Goal: Task Accomplishment & Management: Use online tool/utility

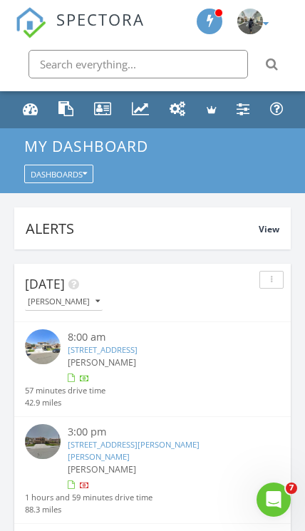
click at [207, 66] on input "text" at bounding box center [139, 64] width 220 height 29
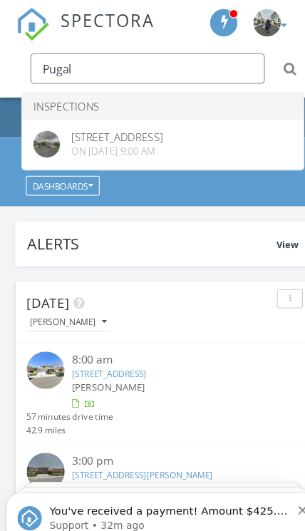
type input "Pugal"
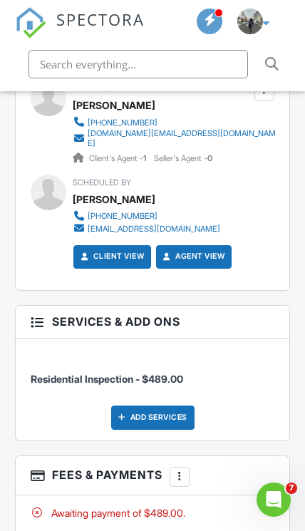
scroll to position [2104, 0]
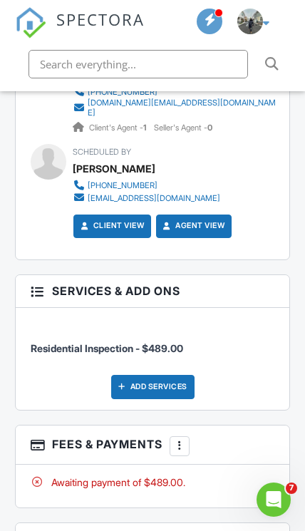
click at [190, 436] on div "More" at bounding box center [180, 446] width 20 height 20
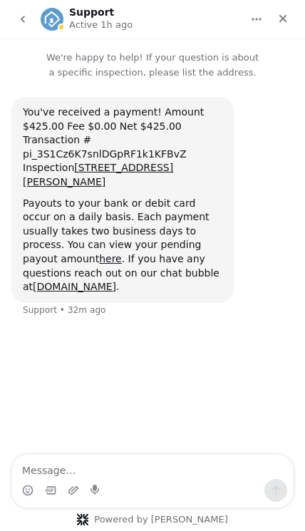
scroll to position [0, 0]
click at [284, 24] on icon "Close" at bounding box center [282, 18] width 11 height 11
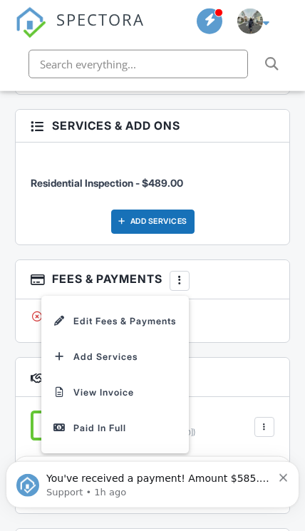
scroll to position [2270, 0]
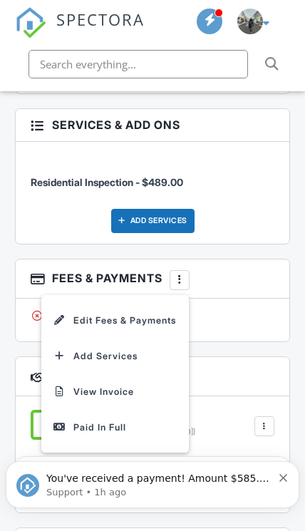
click at [128, 420] on div "Paid In Full" at bounding box center [114, 427] width 123 height 15
